Goal: Task Accomplishment & Management: Manage account settings

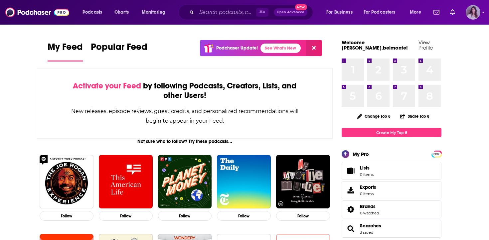
click at [483, 11] on icon "Show profile menu" at bounding box center [483, 12] width 3 height 4
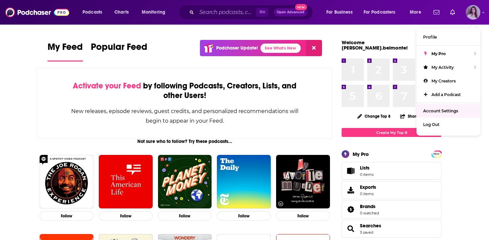
click at [450, 109] on span "Account Settings" at bounding box center [440, 111] width 35 height 5
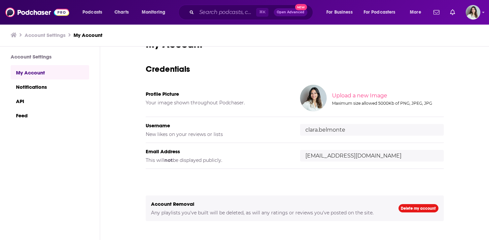
scroll to position [21, 0]
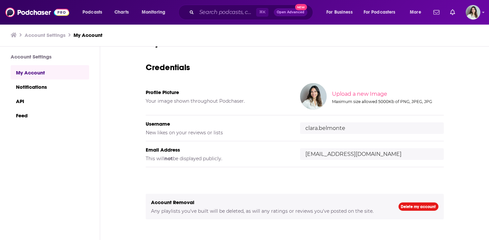
click at [325, 131] on input "clara.belmonte" at bounding box center [372, 129] width 144 height 12
click at [24, 86] on link "Notifications" at bounding box center [50, 86] width 79 height 14
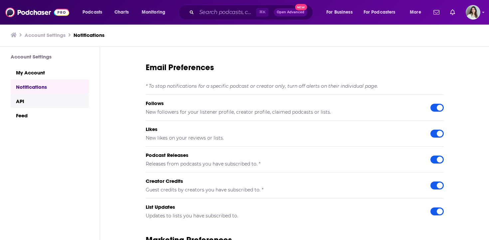
click at [25, 100] on link "API" at bounding box center [50, 101] width 79 height 14
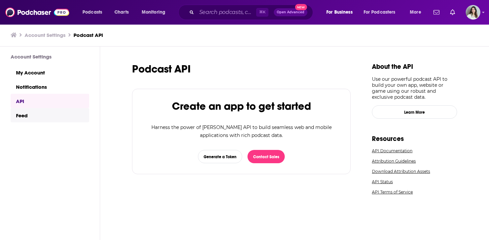
click at [25, 112] on link "Feed" at bounding box center [50, 115] width 79 height 14
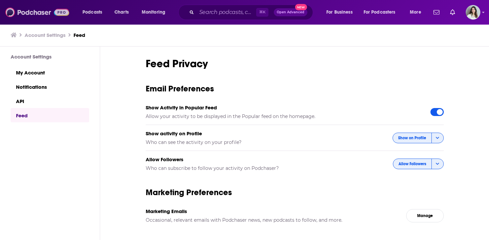
click at [58, 10] on img at bounding box center [37, 12] width 64 height 13
